Goal: Find specific fact: Find specific page/section

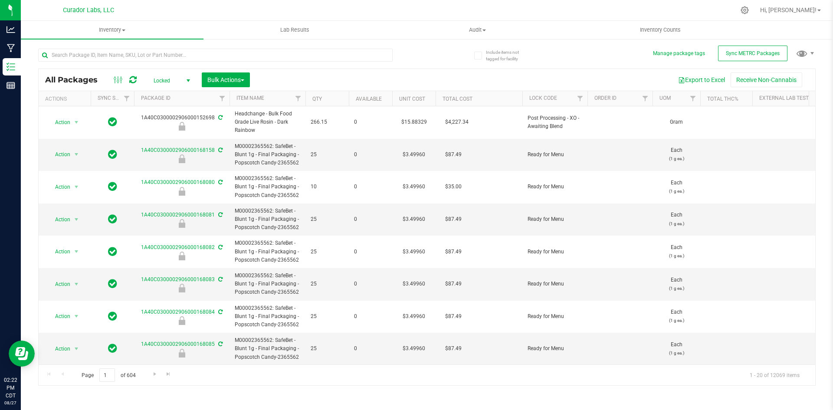
click at [137, 54] on input "text" at bounding box center [215, 55] width 354 height 13
type input "blunt"
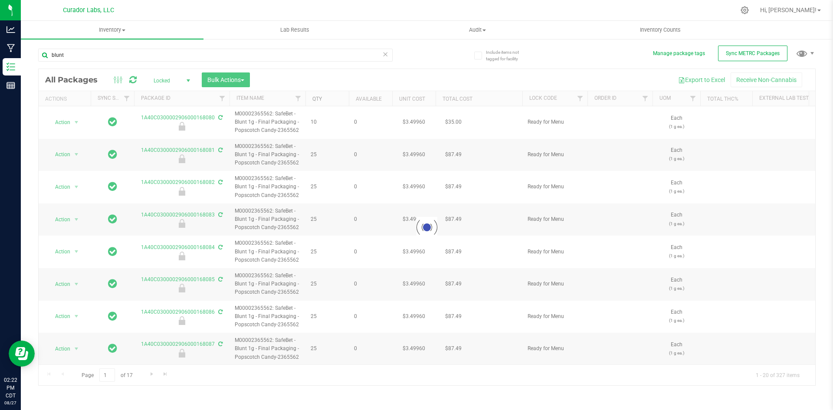
click at [320, 100] on link "Qty" at bounding box center [317, 99] width 10 height 6
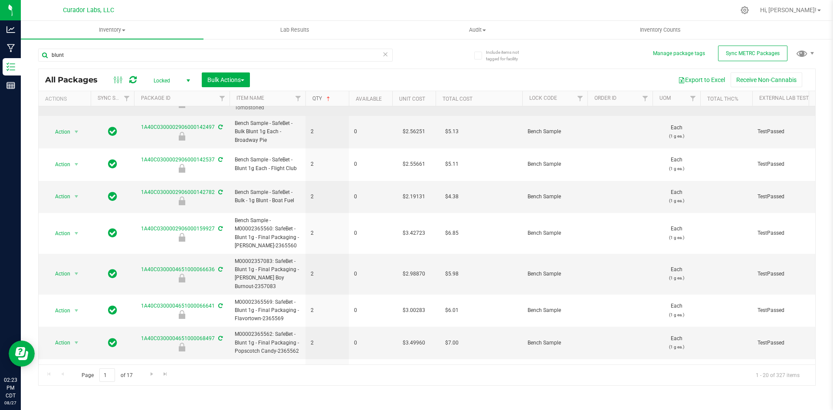
scroll to position [260, 0]
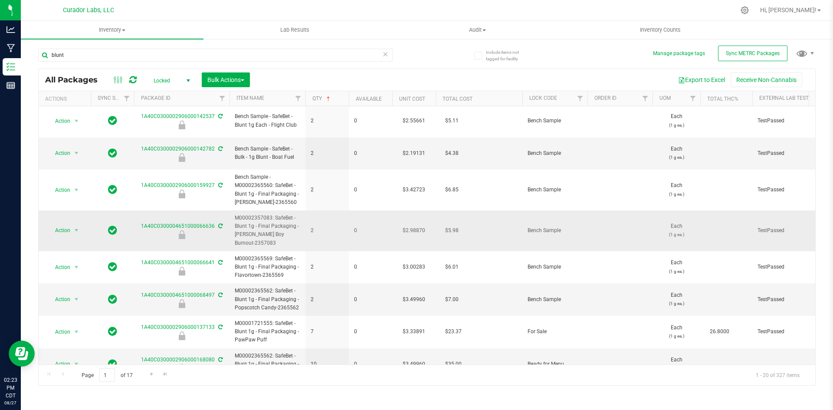
drag, startPoint x: 259, startPoint y: 226, endPoint x: 234, endPoint y: 199, distance: 35.9
click at [234, 210] on td "M00002357083: SafeBet - Blunt 1g - Final Packaging - [PERSON_NAME] Boy Burnout-…" at bounding box center [267, 230] width 76 height 41
copy span "M00002357083: SafeBet - Blunt 1g - Final Packaging - [PERSON_NAME] Boy Burnout-…"
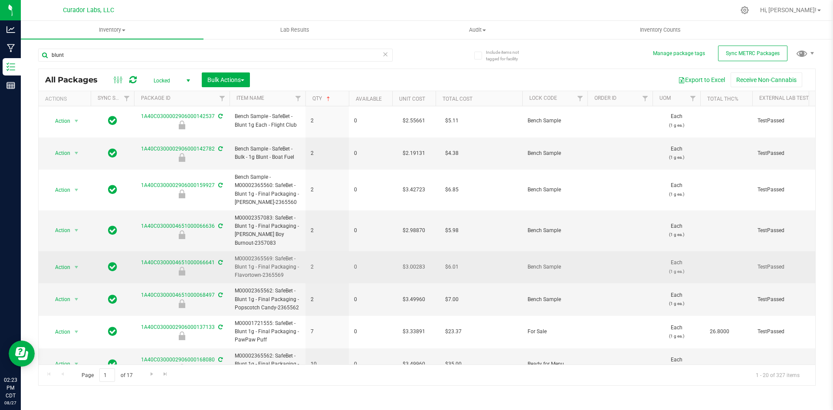
drag, startPoint x: 283, startPoint y: 262, endPoint x: 236, endPoint y: 245, distance: 49.6
click at [236, 255] on span "M00002365569: SafeBet - Blunt 1g - Final Packaging - Flavortown-2365569" at bounding box center [267, 267] width 65 height 25
copy span "M00002365569: SafeBet - Blunt 1g - Final Packaging - Flavortown-2365569"
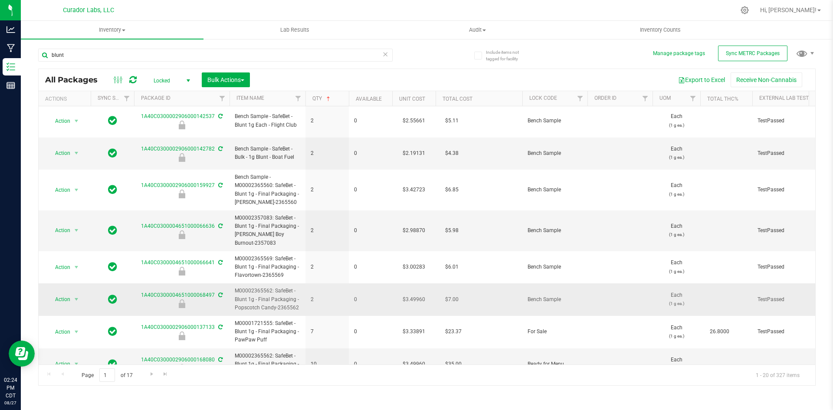
drag, startPoint x: 300, startPoint y: 293, endPoint x: 231, endPoint y: 277, distance: 70.8
click at [231, 283] on td "M00002365562: SafeBet - Blunt 1g - Final Packaging - Popscotch Candy-2365562" at bounding box center [267, 299] width 76 height 33
copy span "M00002365562: SafeBet - Blunt 1g - Final Packaging - Popscotch Candy-2365562"
